Goal: Check status: Check status

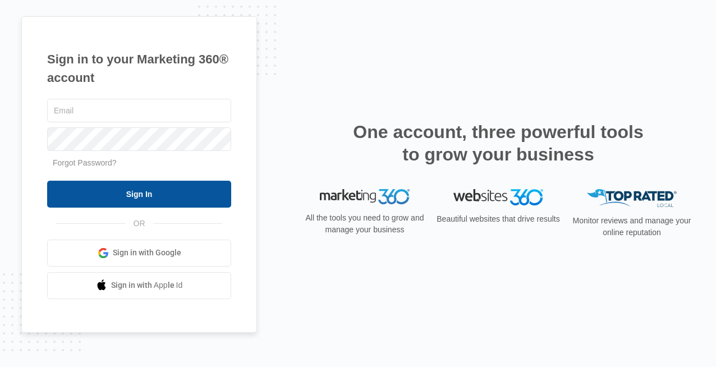
type input "[EMAIL_ADDRESS][DOMAIN_NAME]"
click at [163, 196] on input "Sign In" at bounding box center [139, 194] width 184 height 27
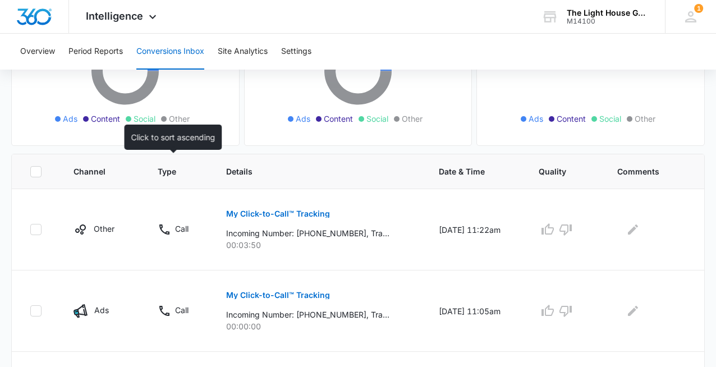
scroll to position [175, 0]
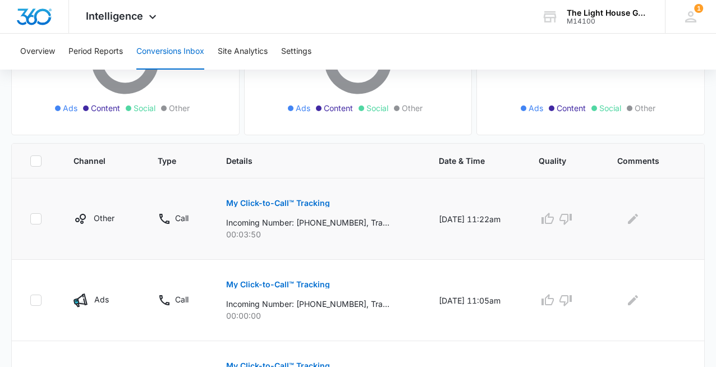
click at [274, 201] on p "My Click-to-Call™ Tracking" at bounding box center [278, 203] width 104 height 8
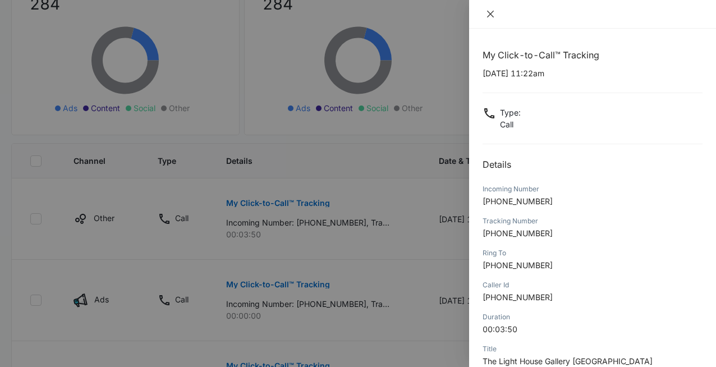
click at [493, 13] on icon "close" at bounding box center [490, 14] width 9 height 9
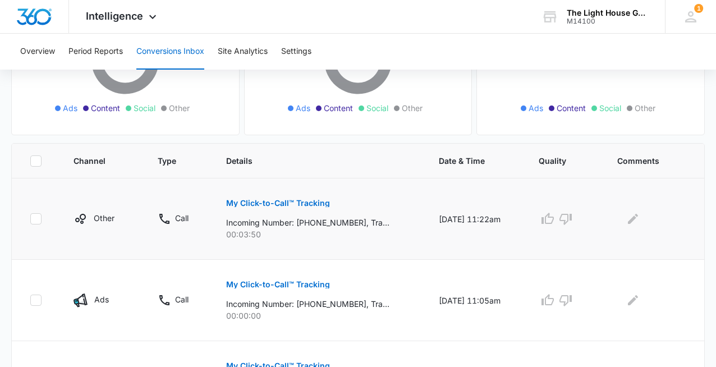
scroll to position [0, 0]
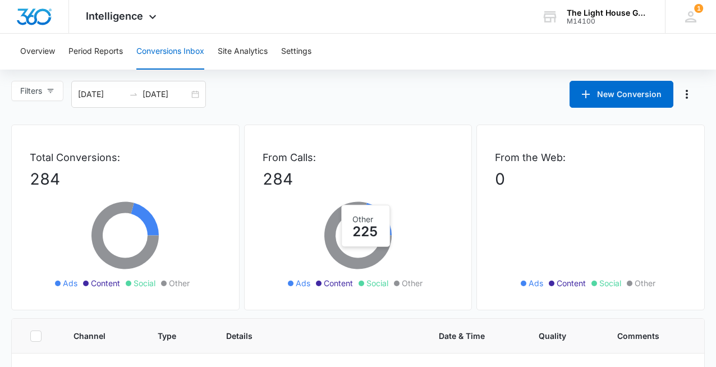
click at [365, 257] on icon at bounding box center [357, 235] width 67 height 67
